Goal: Task Accomplishment & Management: Manage account settings

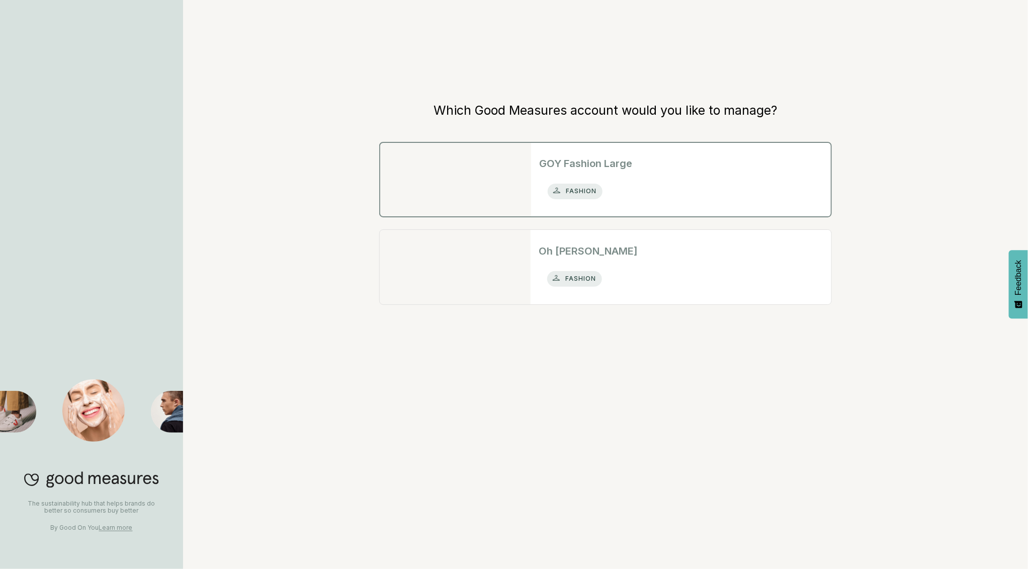
click at [590, 156] on h2 "GOY Fashion Large" at bounding box center [681, 163] width 284 height 15
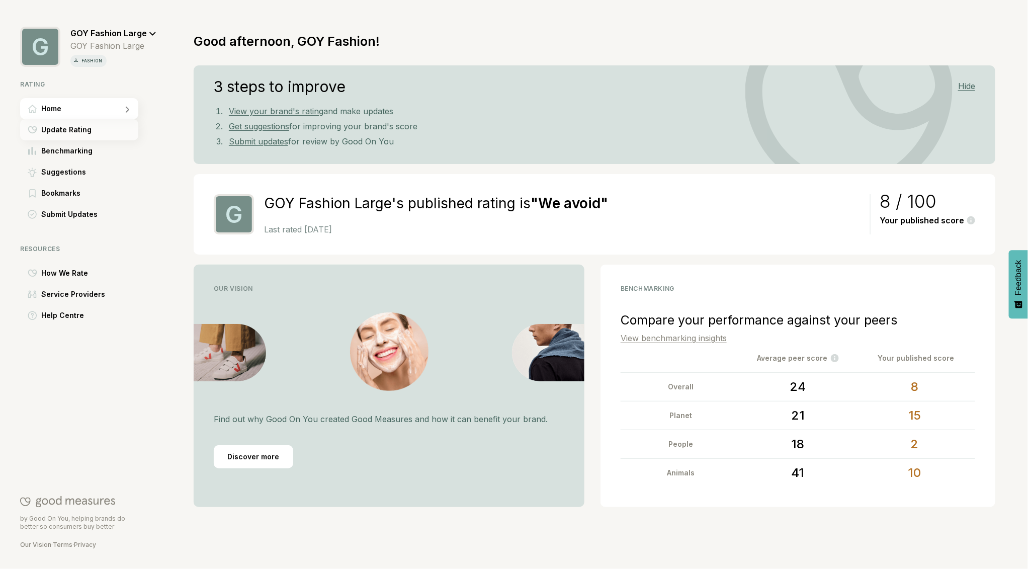
click at [77, 133] on span "Update Rating" at bounding box center [66, 130] width 50 height 12
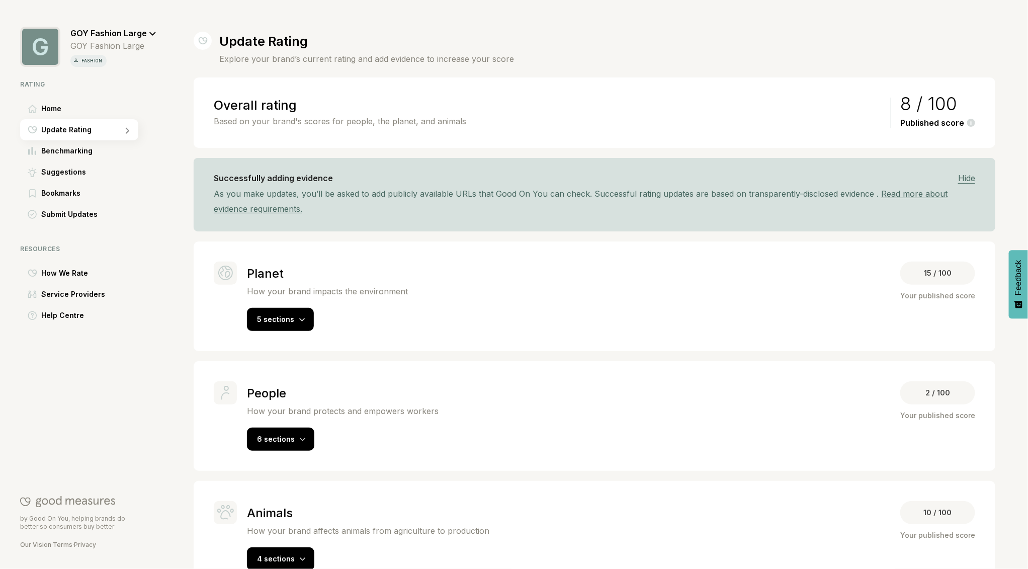
scroll to position [30, 0]
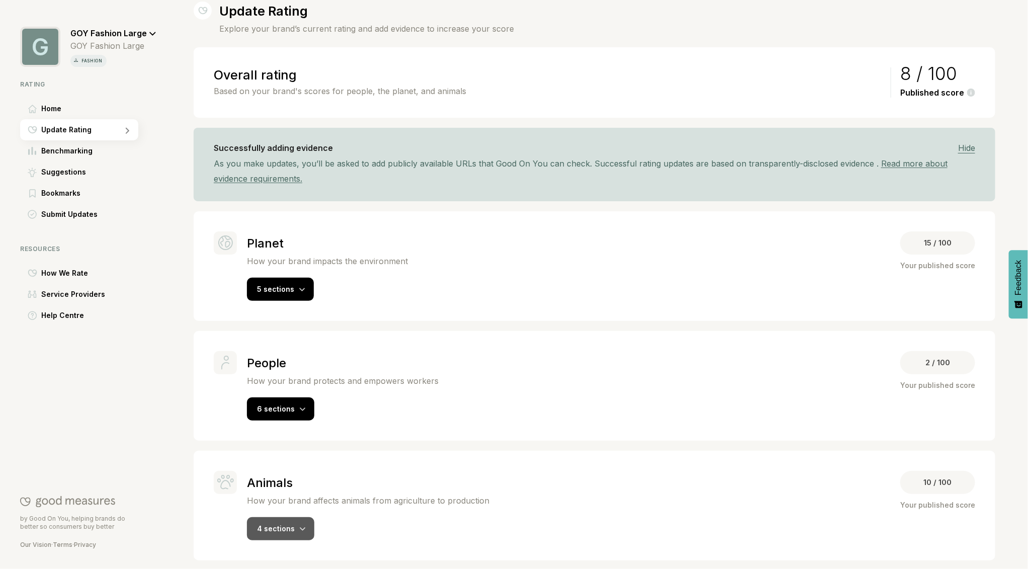
click at [300, 523] on div at bounding box center [303, 528] width 6 height 10
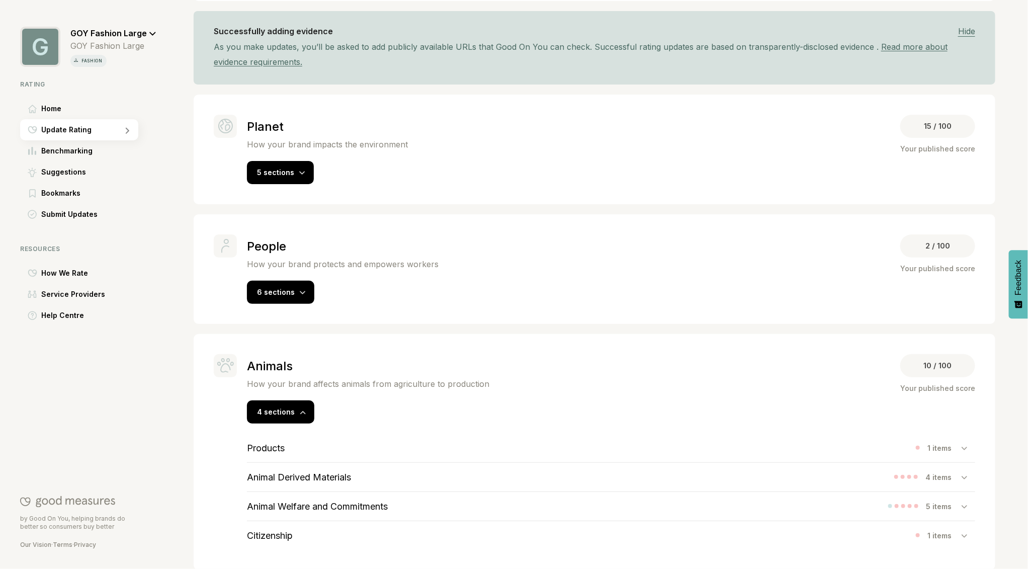
scroll to position [157, 0]
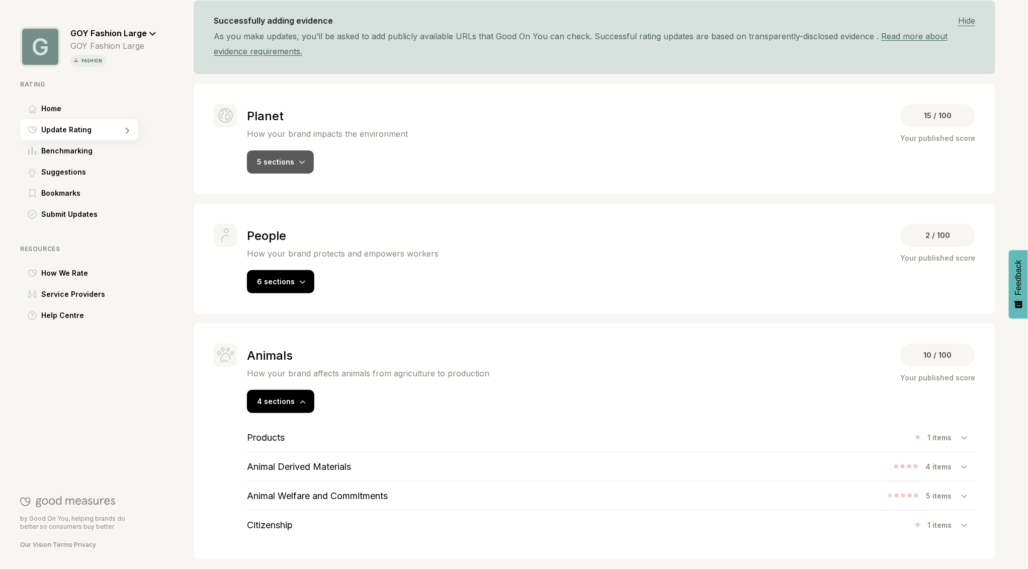
click at [287, 163] on span "5 sections" at bounding box center [275, 161] width 37 height 9
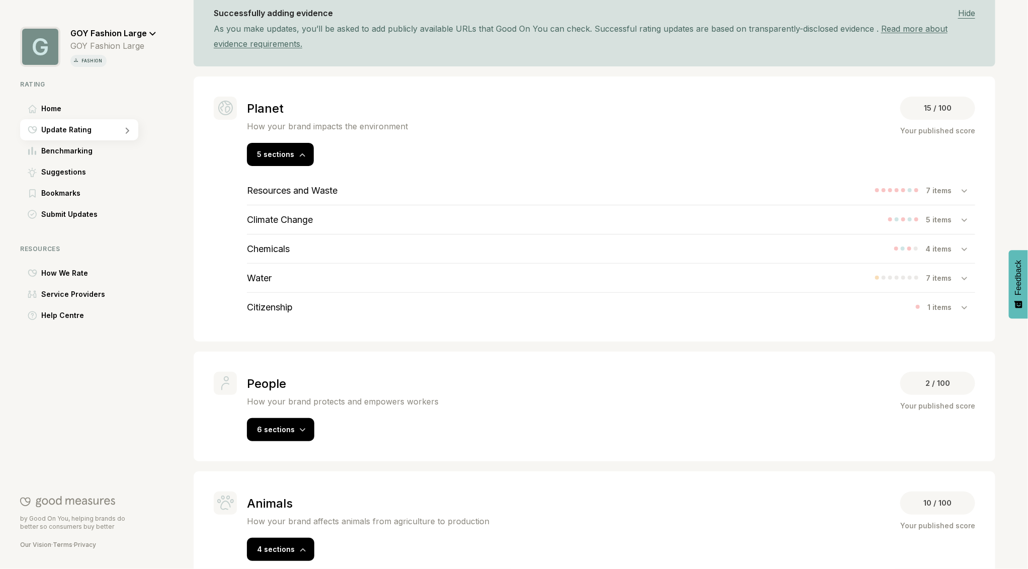
scroll to position [166, 0]
click at [289, 219] on h3 "Climate Change" at bounding box center [280, 218] width 66 height 11
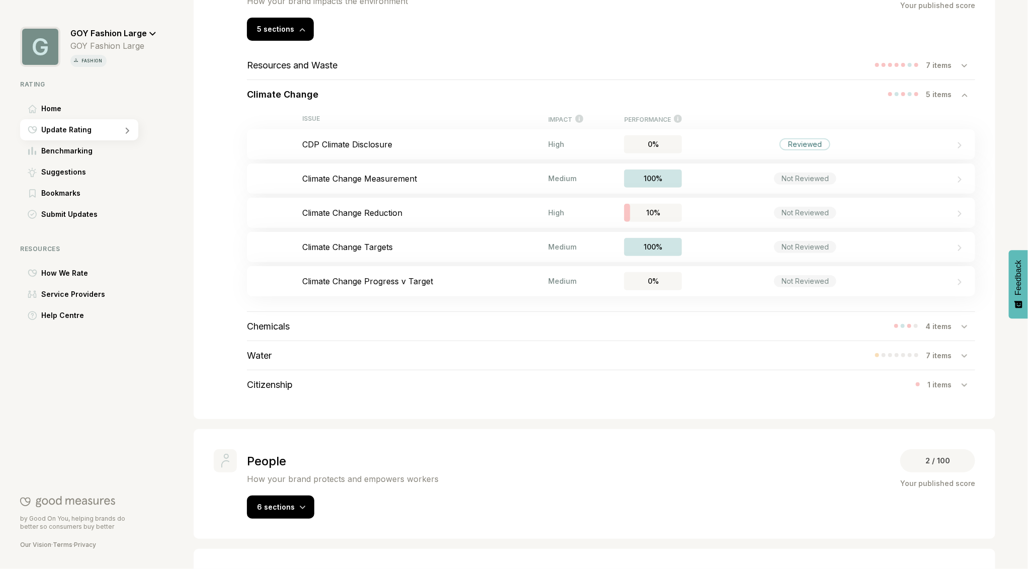
scroll to position [292, 0]
click at [257, 322] on h3 "Chemicals" at bounding box center [268, 324] width 43 height 11
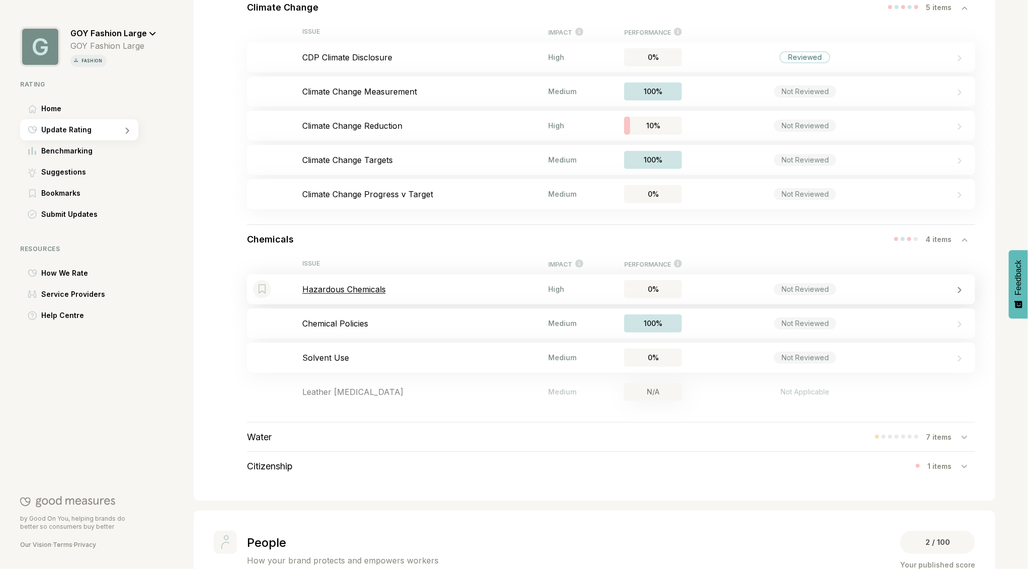
scroll to position [378, 0]
click at [275, 433] on div "Water 7 items" at bounding box center [611, 436] width 728 height 29
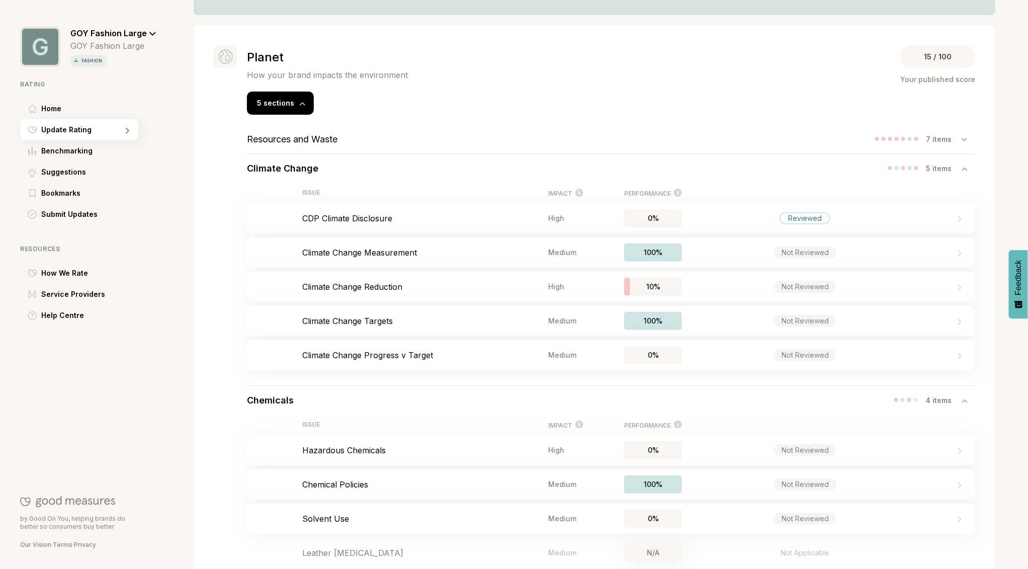
scroll to position [190, 0]
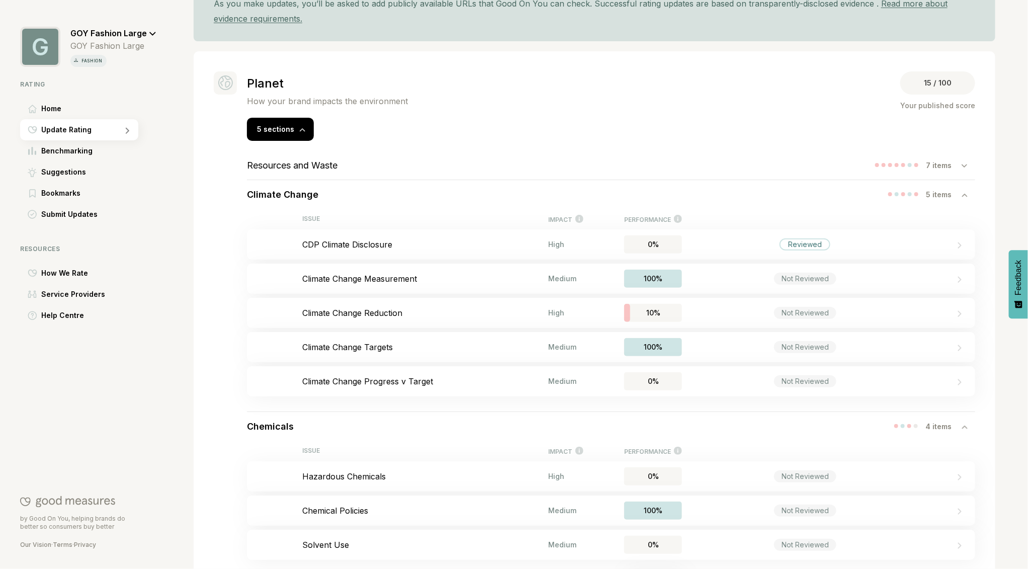
click at [320, 165] on h3 "Resources and Waste" at bounding box center [292, 165] width 90 height 11
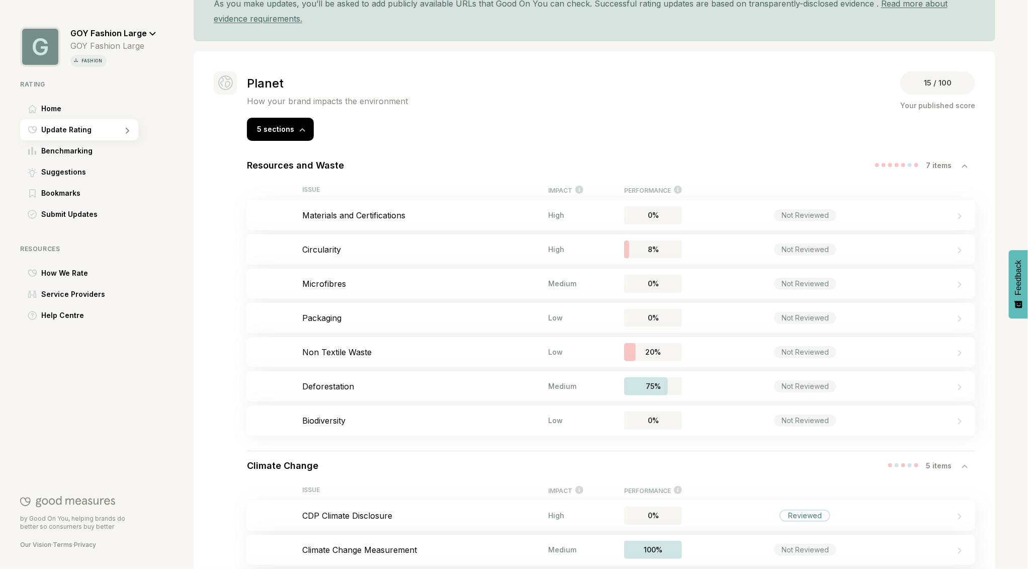
click at [333, 164] on h3 "Resources and Waste" at bounding box center [295, 165] width 97 height 11
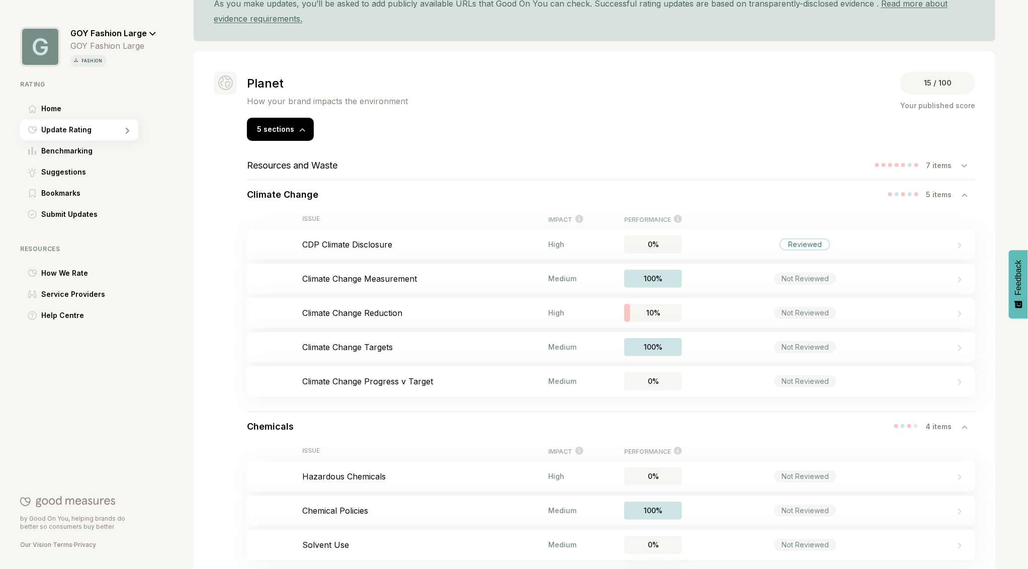
click at [303, 195] on h3 "Climate Change" at bounding box center [282, 194] width 71 height 11
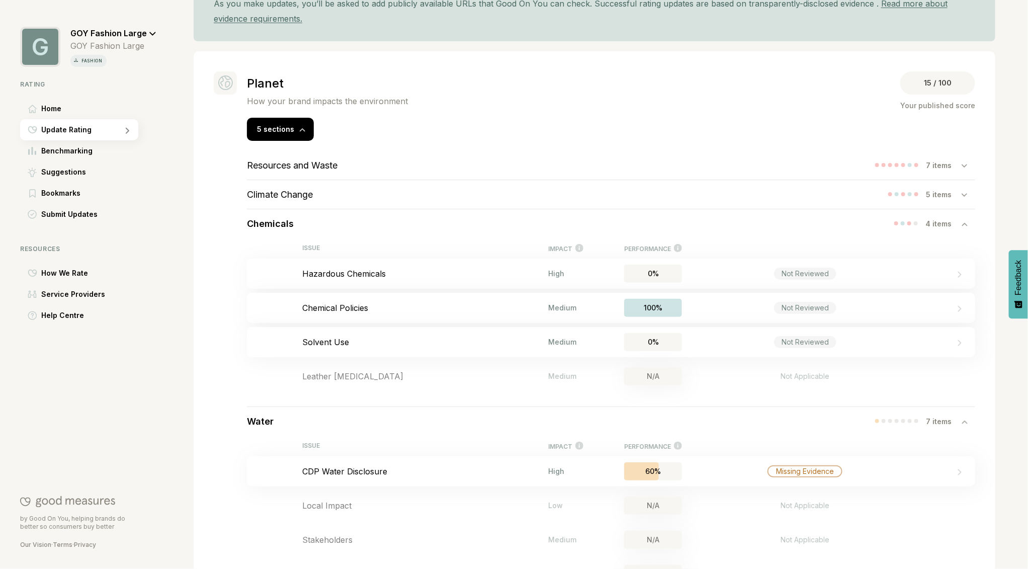
click at [282, 223] on h3 "Chemicals" at bounding box center [270, 223] width 47 height 11
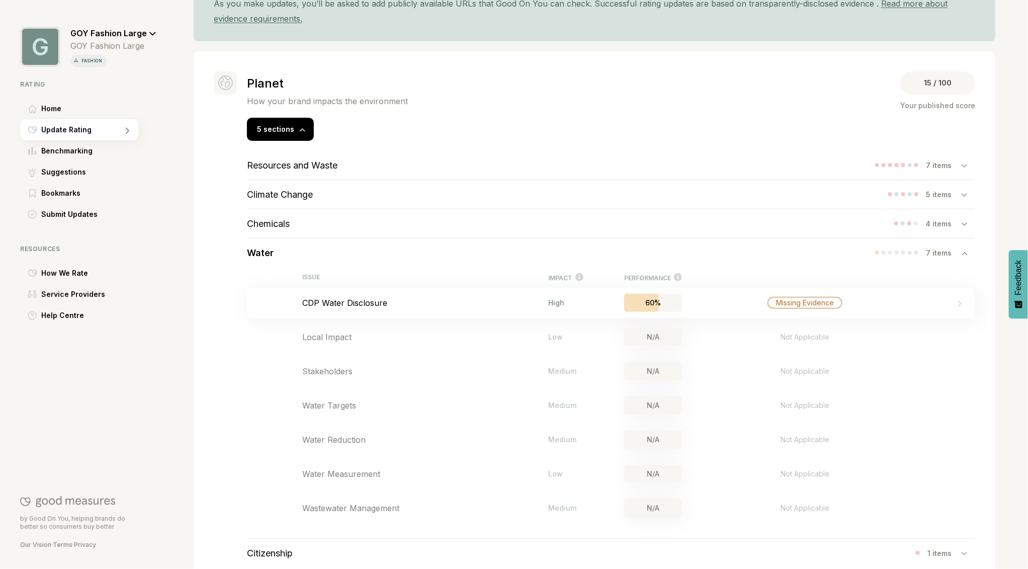
click at [266, 250] on h3 "Water" at bounding box center [260, 252] width 27 height 11
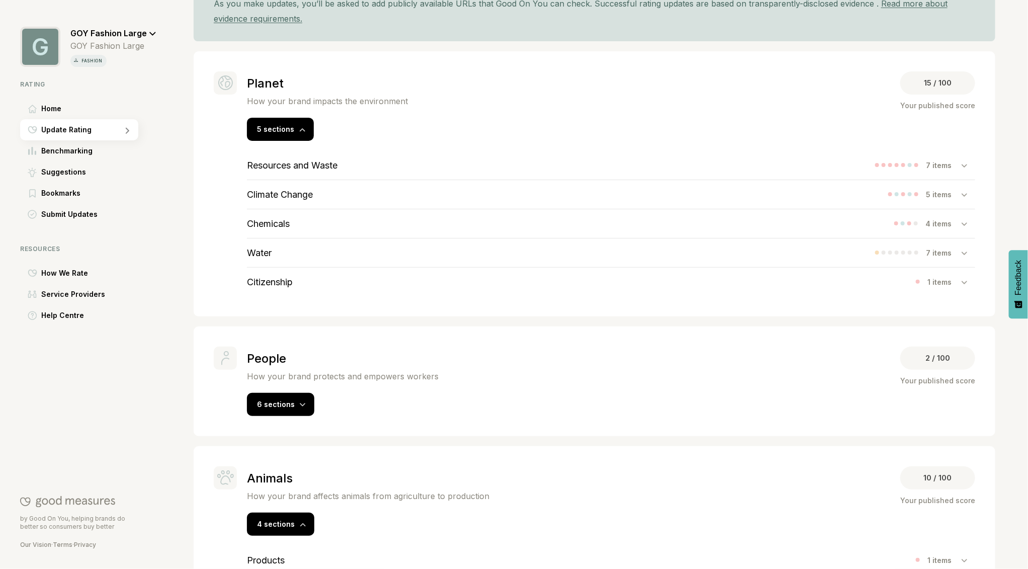
click at [314, 163] on h3 "Resources and Waste" at bounding box center [292, 165] width 90 height 11
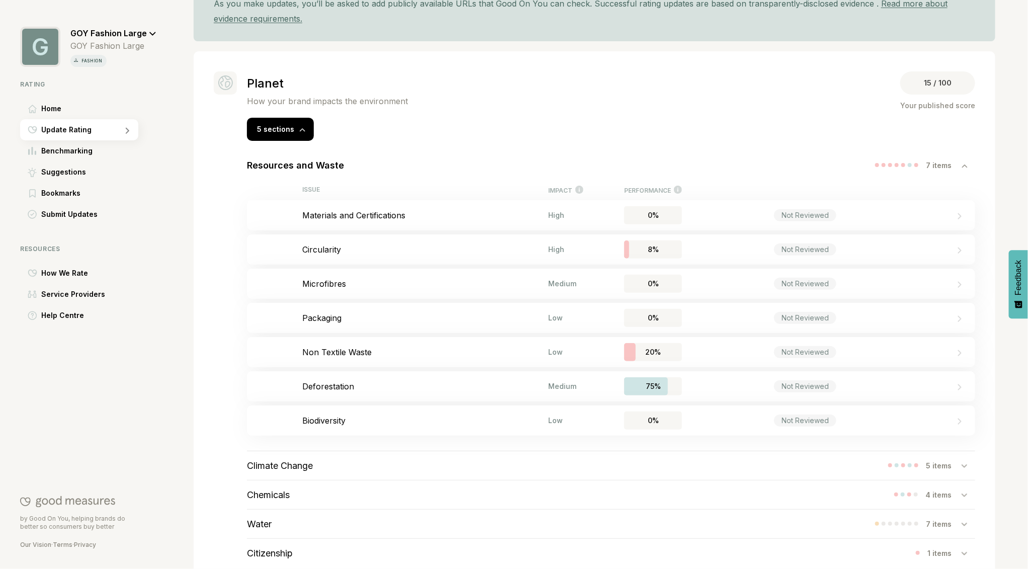
click at [129, 34] on span "GOY Fashion Large" at bounding box center [108, 33] width 76 height 10
click at [117, 103] on div "Log Out" at bounding box center [129, 104] width 108 height 23
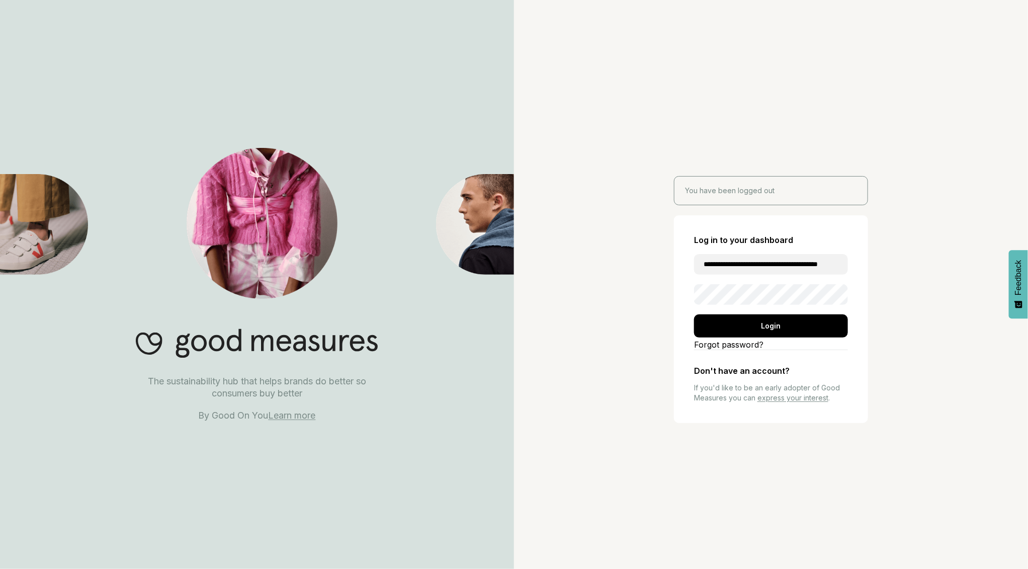
click at [776, 266] on input "**********" at bounding box center [771, 264] width 154 height 21
type input "**********"
click at [755, 316] on div "Login" at bounding box center [771, 325] width 154 height 23
